Goal: Task Accomplishment & Management: Manage account settings

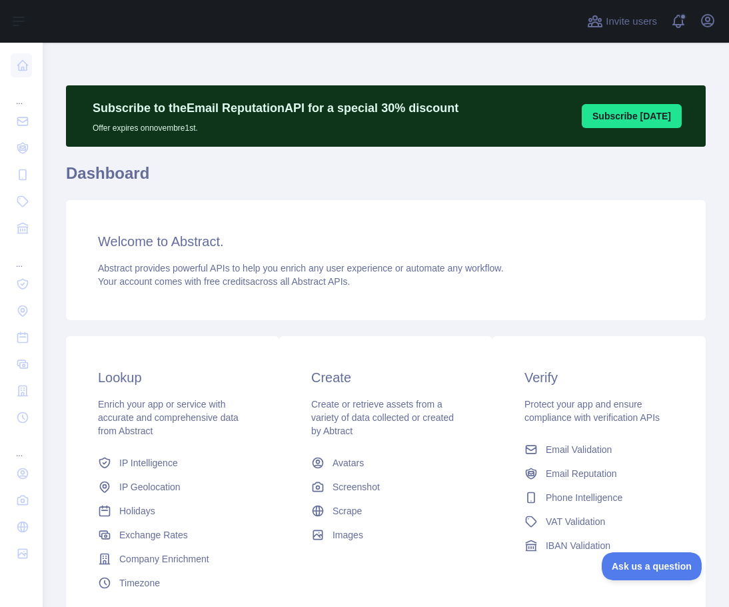
click at [437, 247] on h3 "Welcome to Abstract." at bounding box center [386, 241] width 576 height 19
click at [705, 20] on icon "button" at bounding box center [708, 21] width 16 height 16
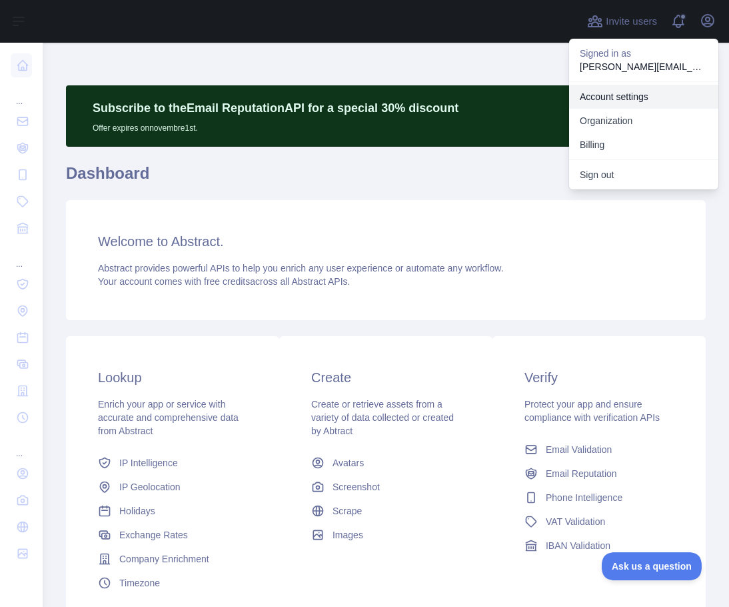
click at [611, 94] on link "Account settings" at bounding box center [643, 97] width 149 height 24
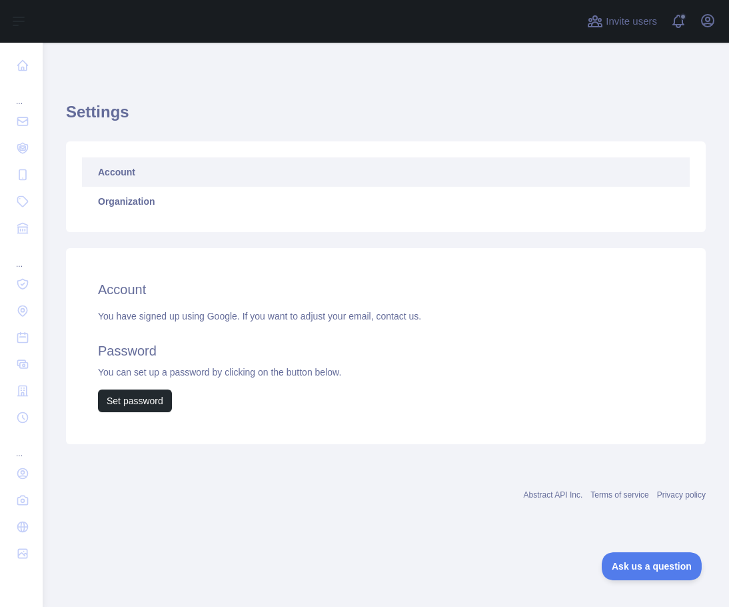
click at [117, 170] on link "Account" at bounding box center [386, 171] width 608 height 29
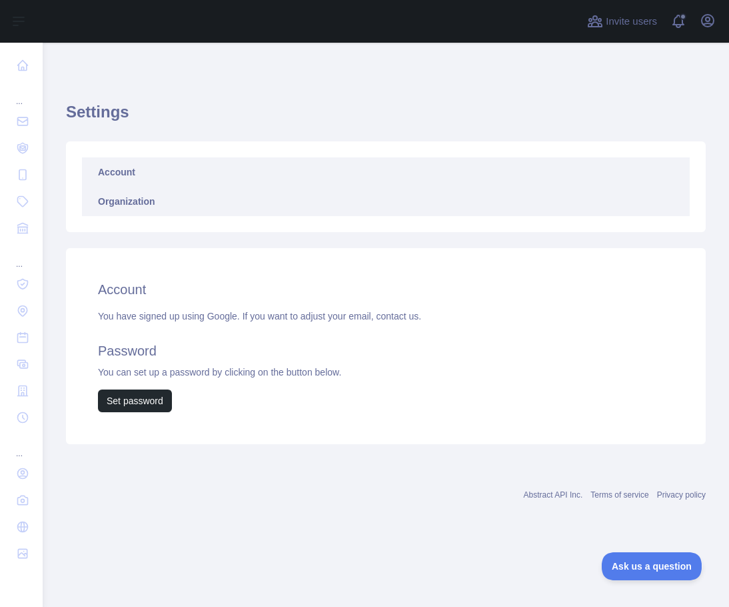
click at [129, 202] on link "Organization" at bounding box center [386, 201] width 608 height 29
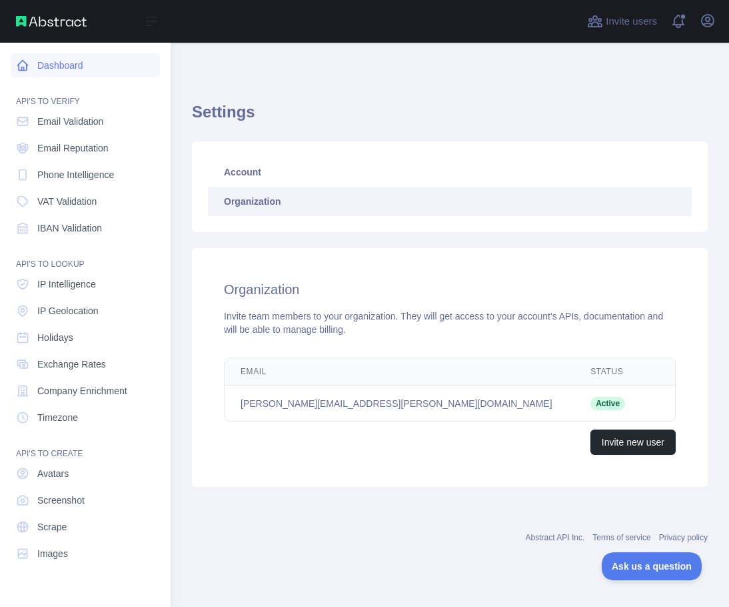
click at [43, 63] on link "Dashboard" at bounding box center [85, 65] width 149 height 24
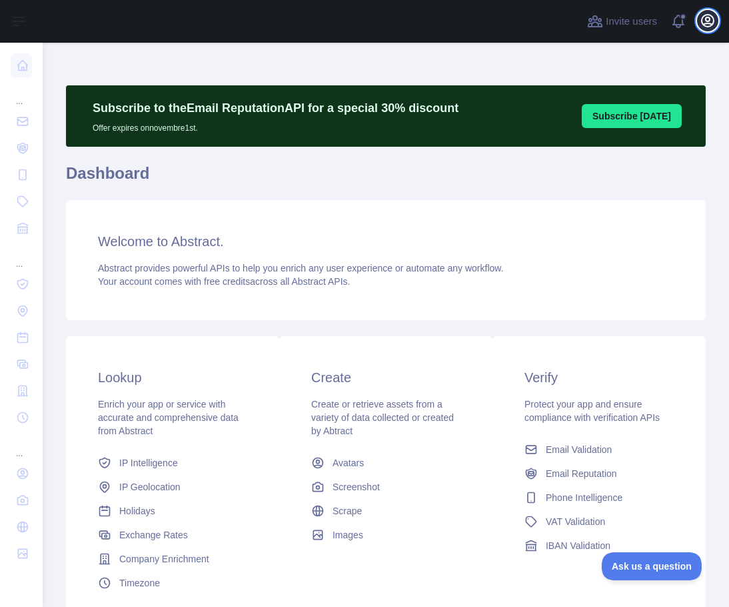
click at [709, 21] on icon "button" at bounding box center [708, 21] width 12 height 12
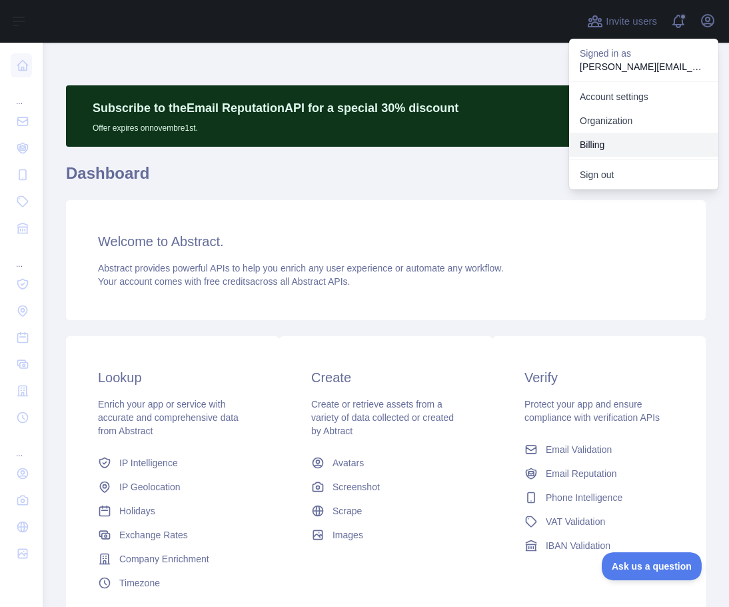
click at [601, 143] on button "Billing" at bounding box center [643, 145] width 149 height 24
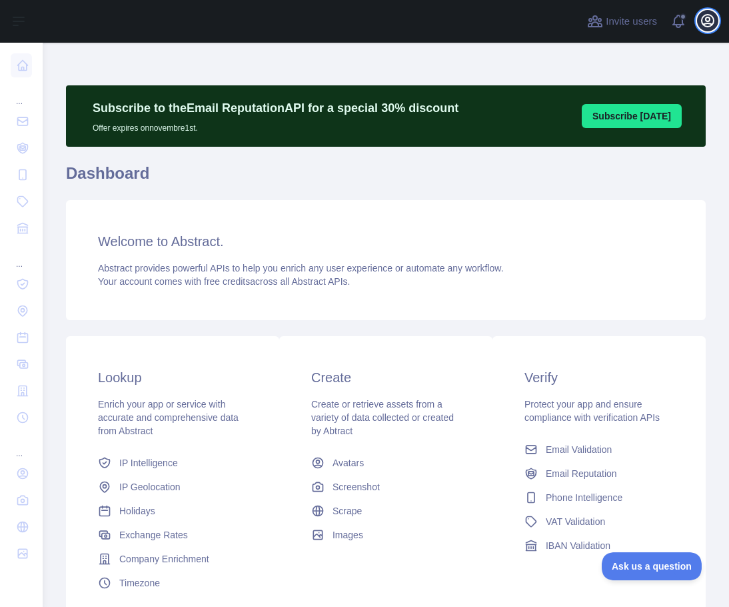
click at [701, 20] on icon "button" at bounding box center [708, 21] width 16 height 16
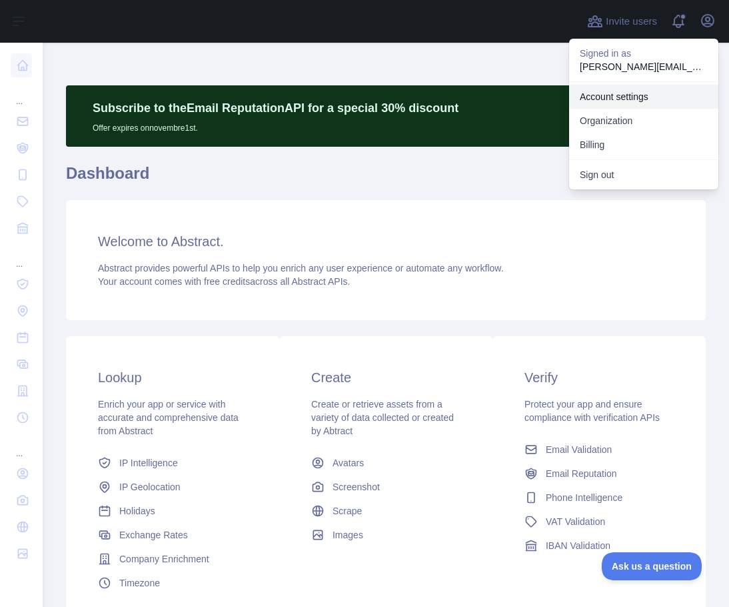
click at [604, 92] on link "Account settings" at bounding box center [643, 97] width 149 height 24
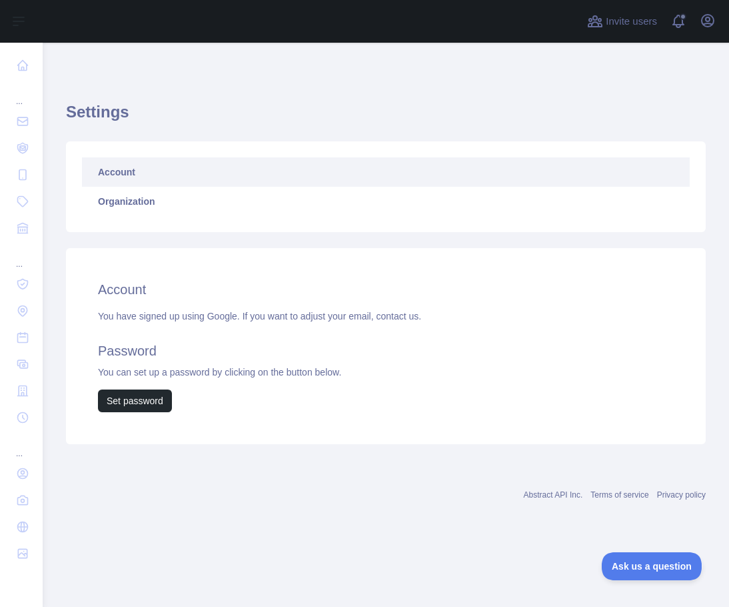
click at [182, 168] on link "Account" at bounding box center [386, 171] width 608 height 29
click at [119, 176] on link "Account" at bounding box center [386, 171] width 608 height 29
